Goal: Information Seeking & Learning: Find contact information

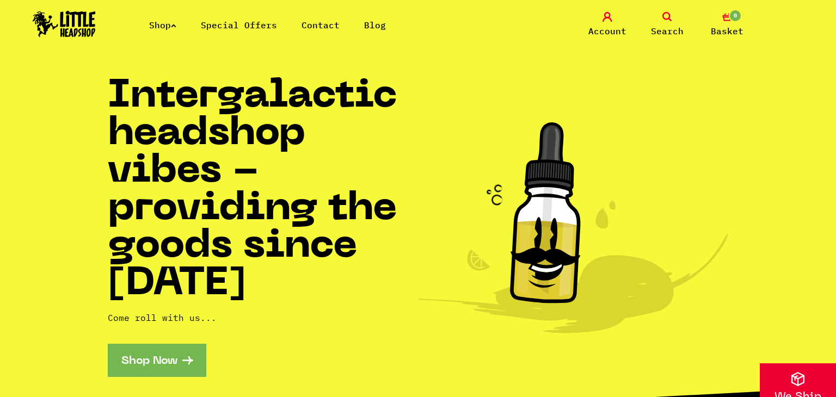
click at [319, 28] on link "Contact" at bounding box center [320, 25] width 38 height 11
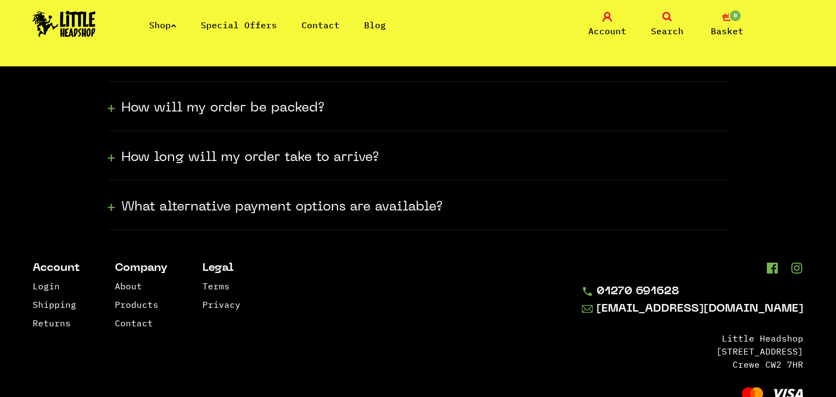
scroll to position [427, 0]
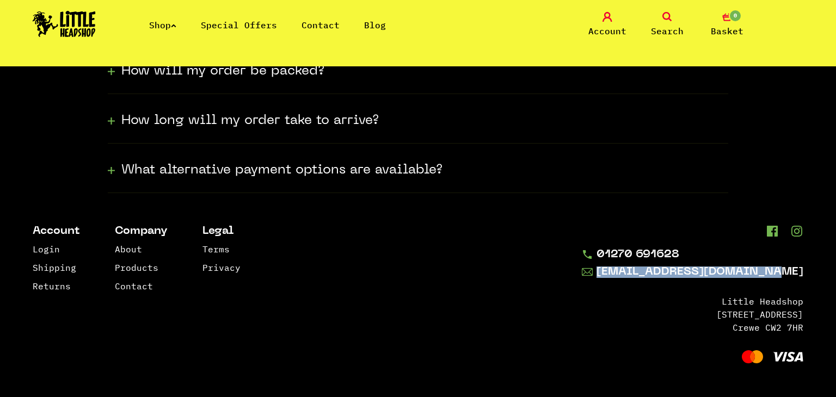
drag, startPoint x: 808, startPoint y: 273, endPoint x: 802, endPoint y: 280, distance: 9.3
click at [802, 280] on footer "Account Login Shipping Returns Company About Products Contact Legal Terms Priva…" at bounding box center [418, 295] width 836 height 205
copy link "[EMAIL_ADDRESS][DOMAIN_NAME]"
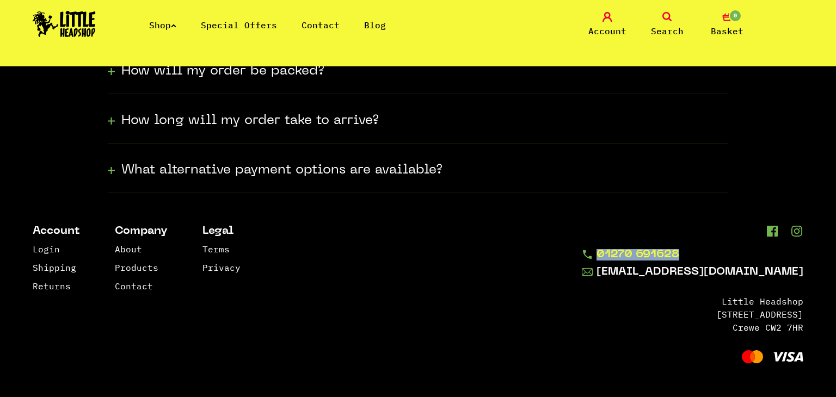
drag, startPoint x: 644, startPoint y: 244, endPoint x: 728, endPoint y: 255, distance: 84.6
click at [728, 255] on div "01270 691628 info@littleheadshop.co.uk Little Headshop 145 Edleston Road Crewe …" at bounding box center [692, 295] width 221 height 139
copy link "01270 691628"
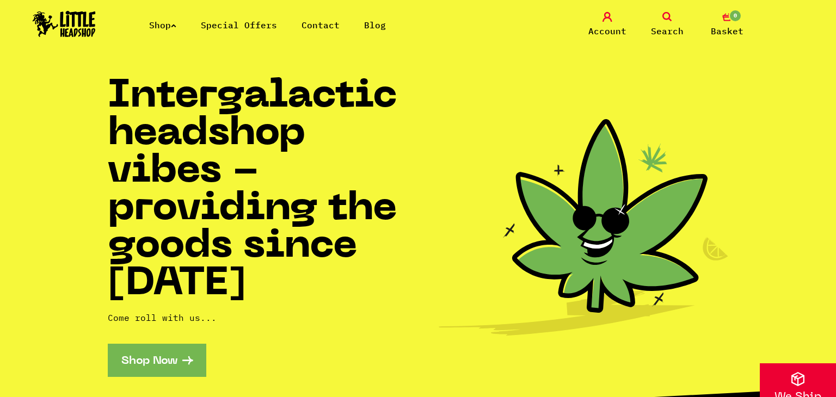
click at [323, 24] on link "Contact" at bounding box center [320, 25] width 38 height 11
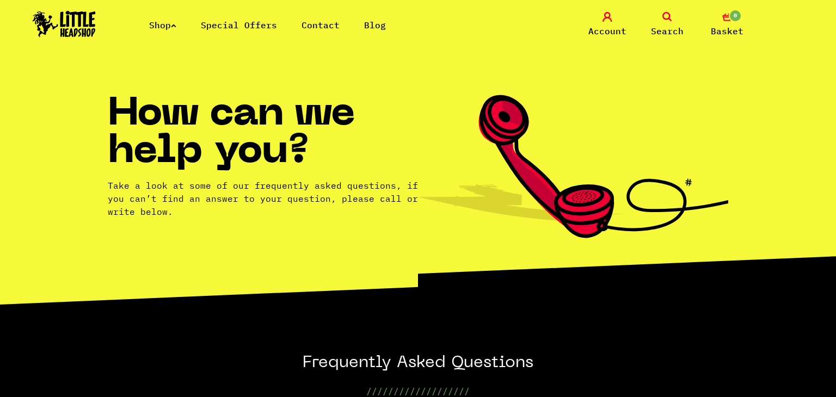
scroll to position [409, 0]
